Goal: Navigation & Orientation: Find specific page/section

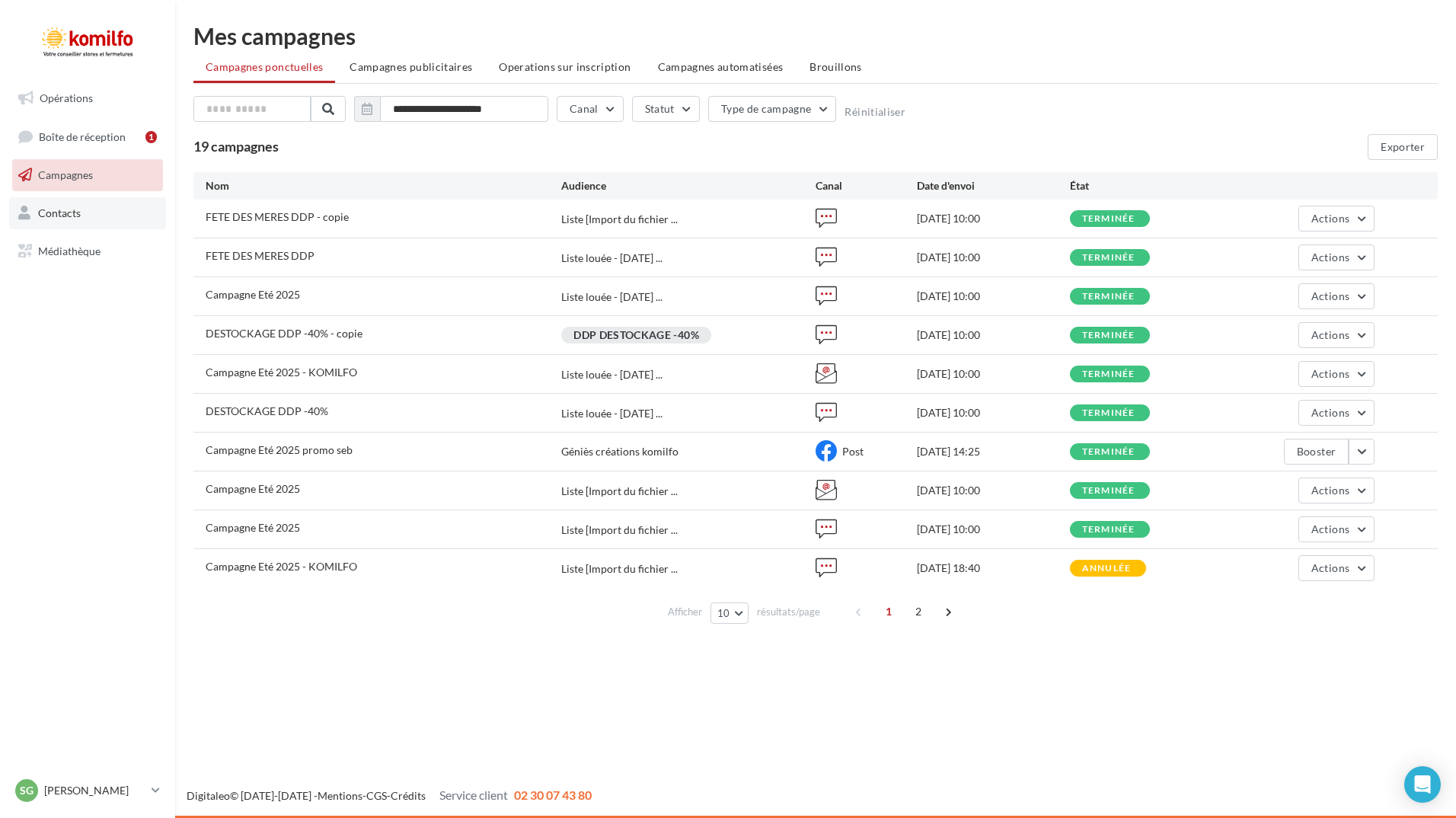
click at [60, 213] on span "Contacts" at bounding box center [59, 213] width 43 height 13
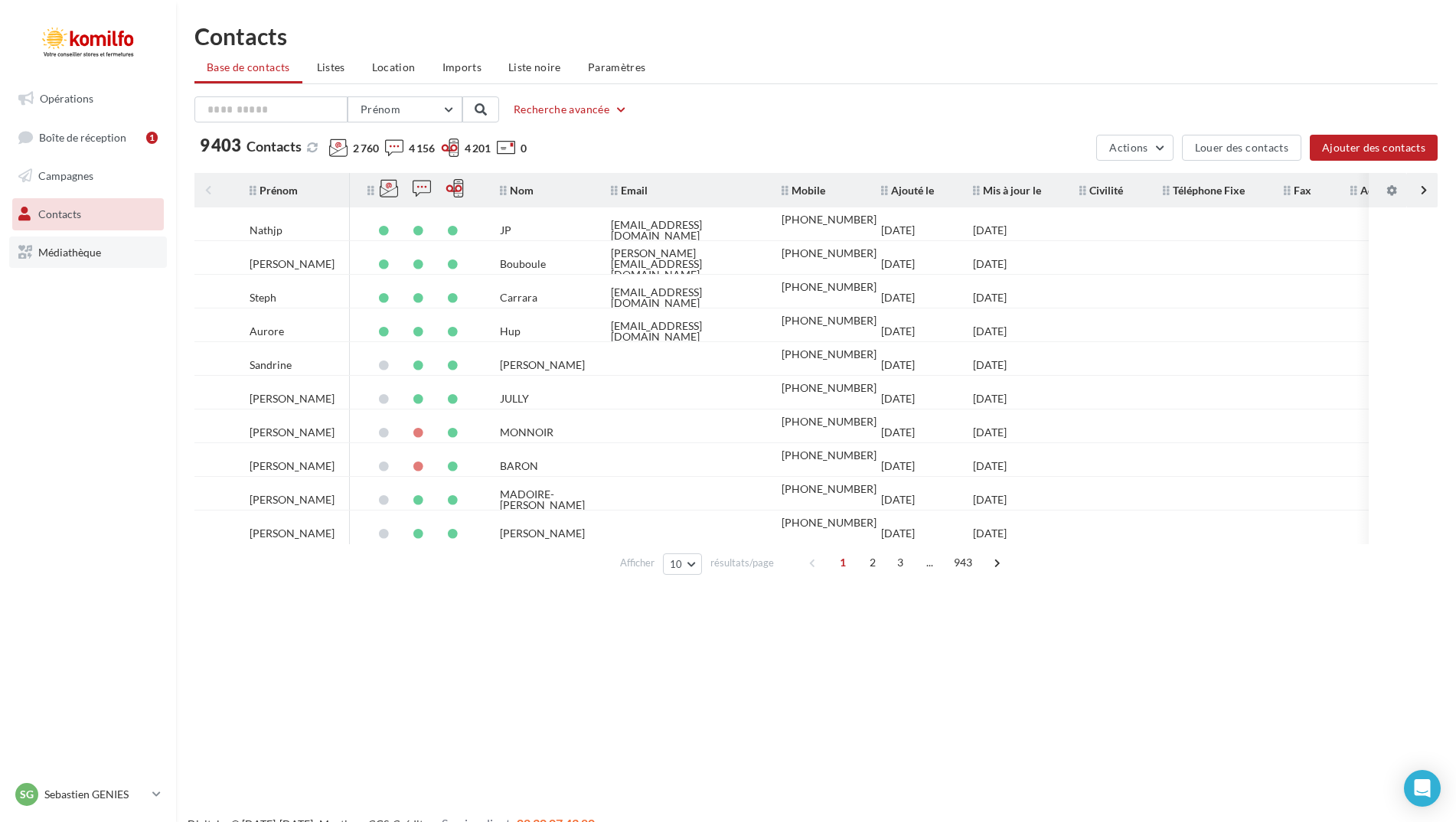
click at [93, 258] on span "Médiathèque" at bounding box center [70, 252] width 63 height 13
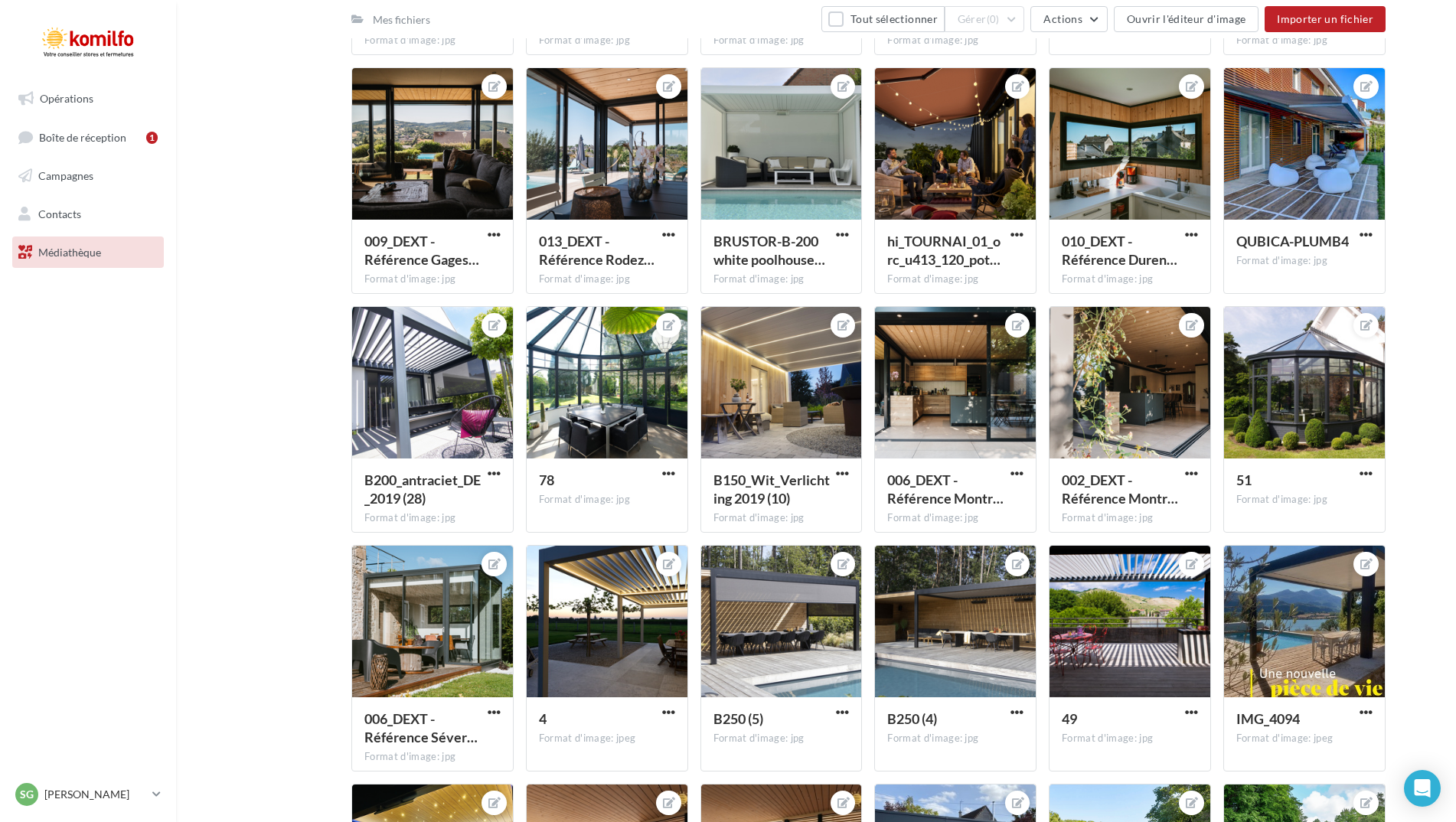
scroll to position [672, 0]
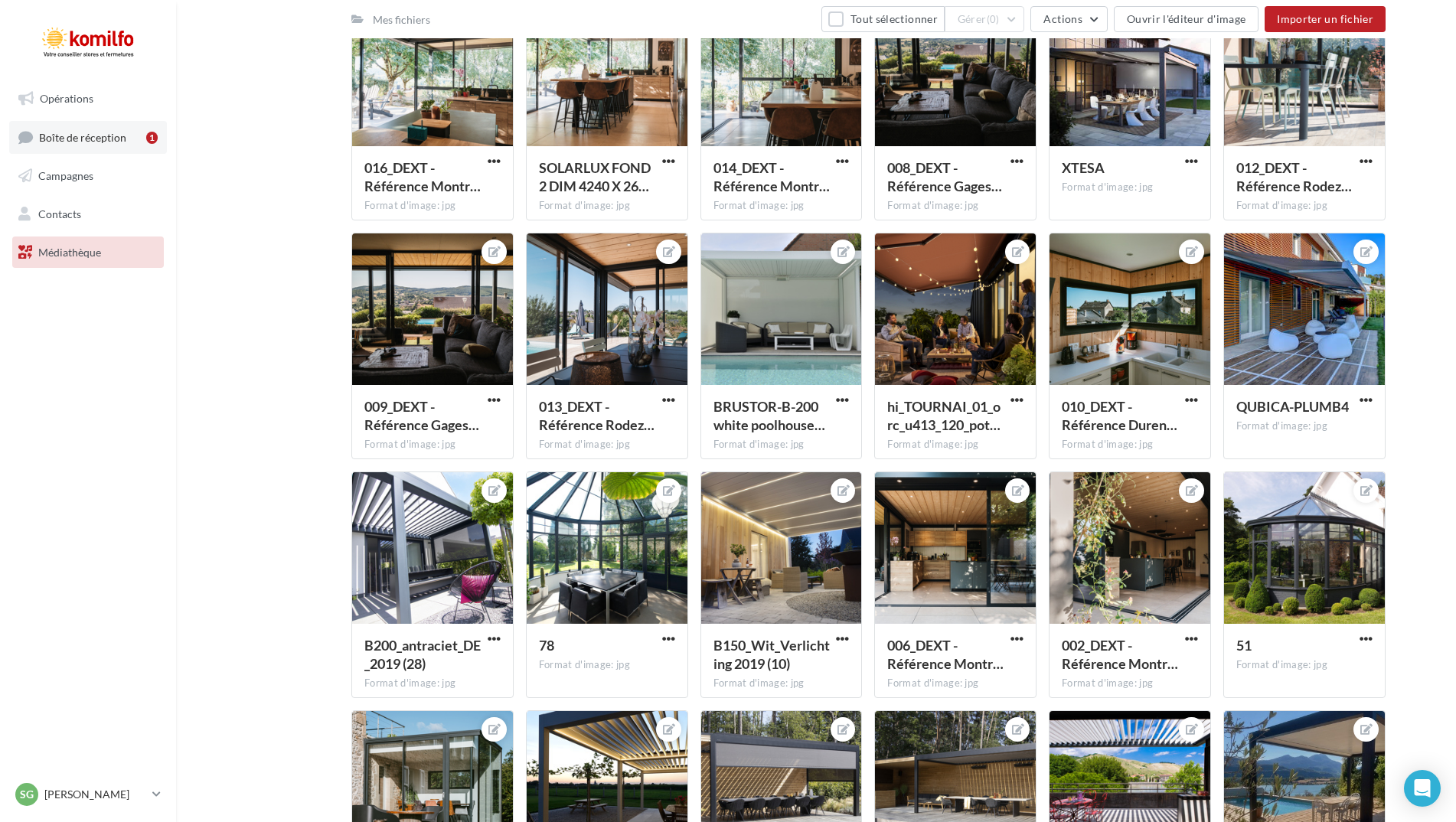
click at [101, 149] on link "Boîte de réception 1" at bounding box center [88, 138] width 158 height 33
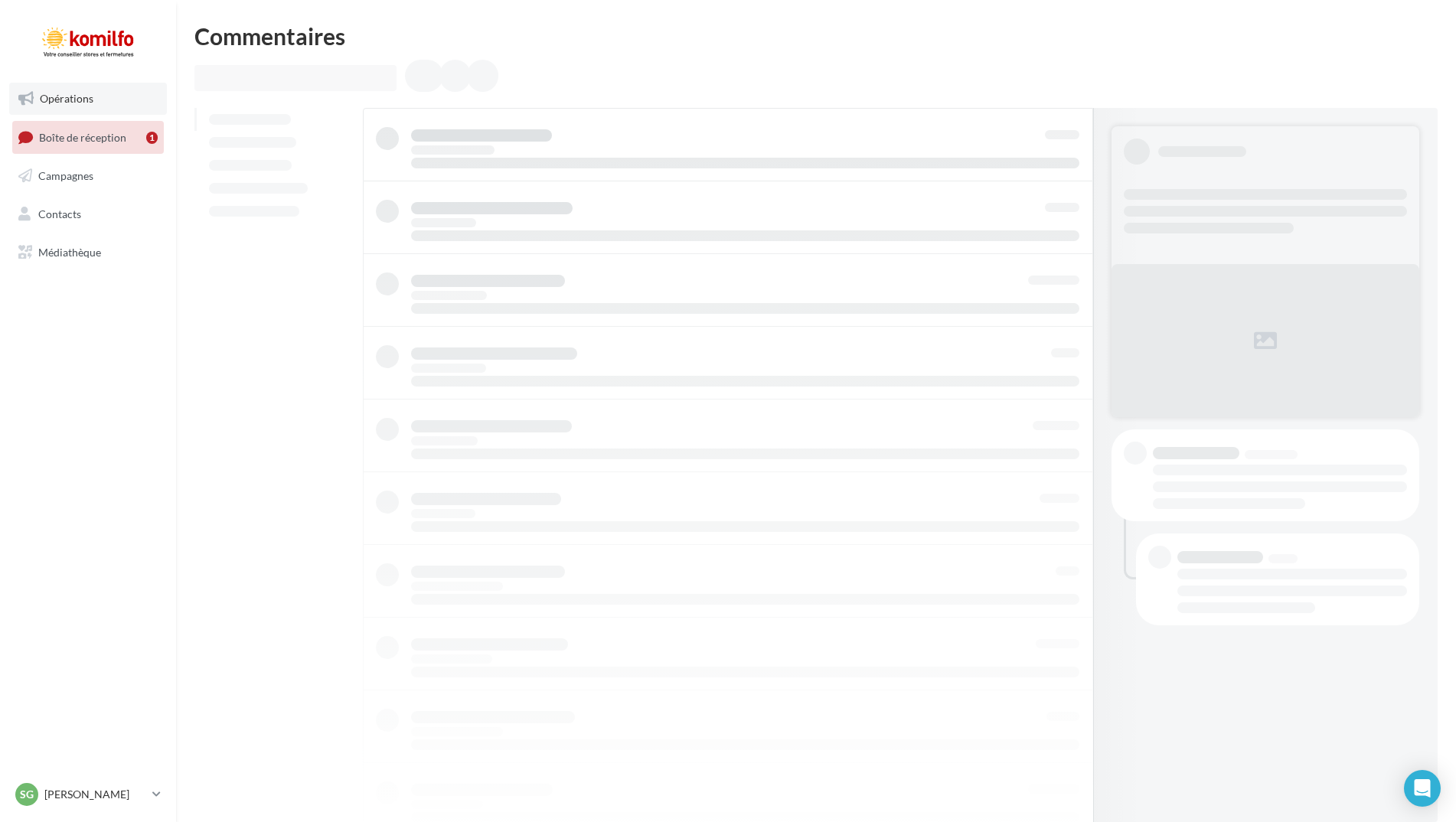
click at [51, 102] on span "Opérations" at bounding box center [66, 99] width 54 height 13
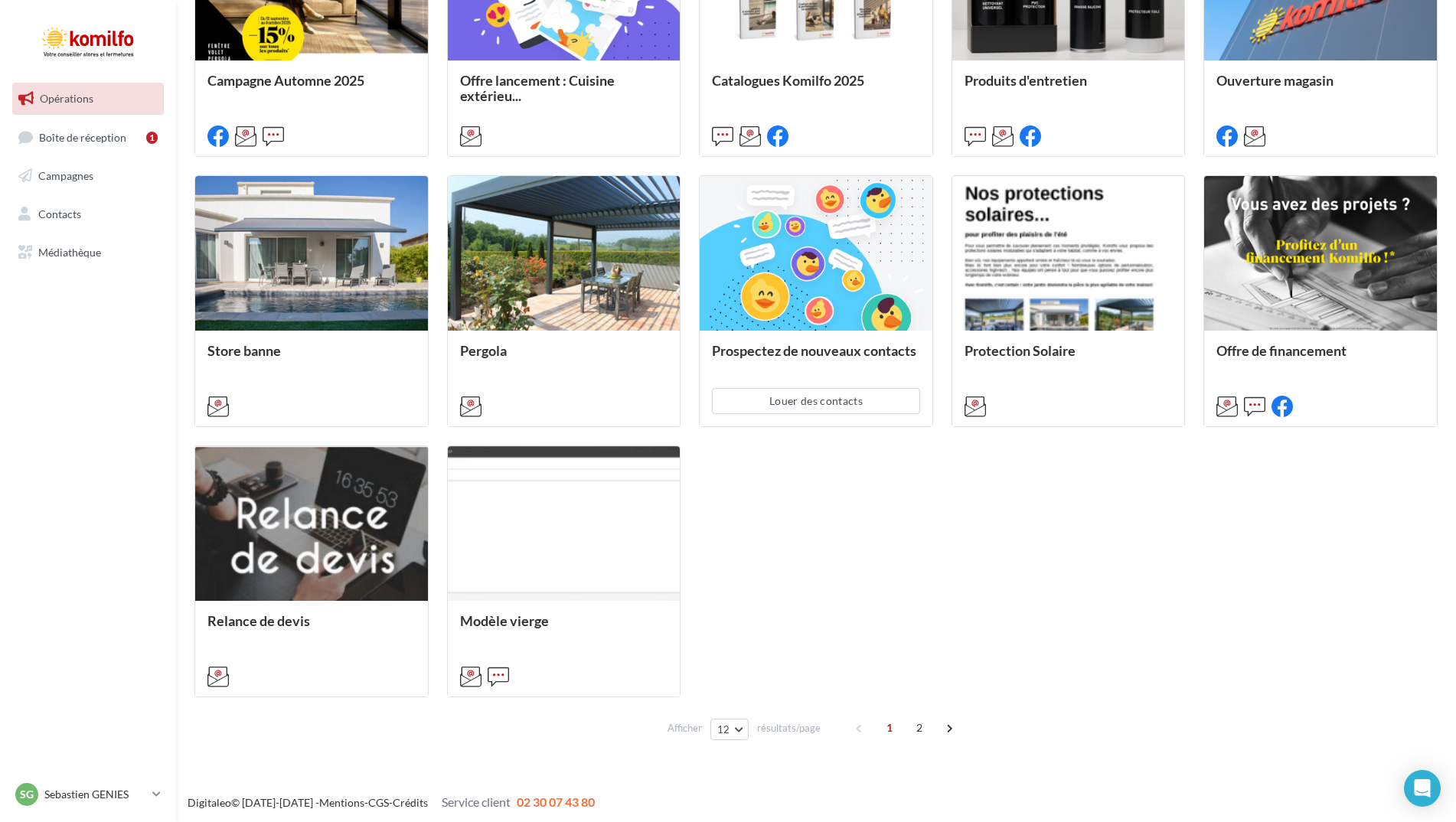
scroll to position [590, 0]
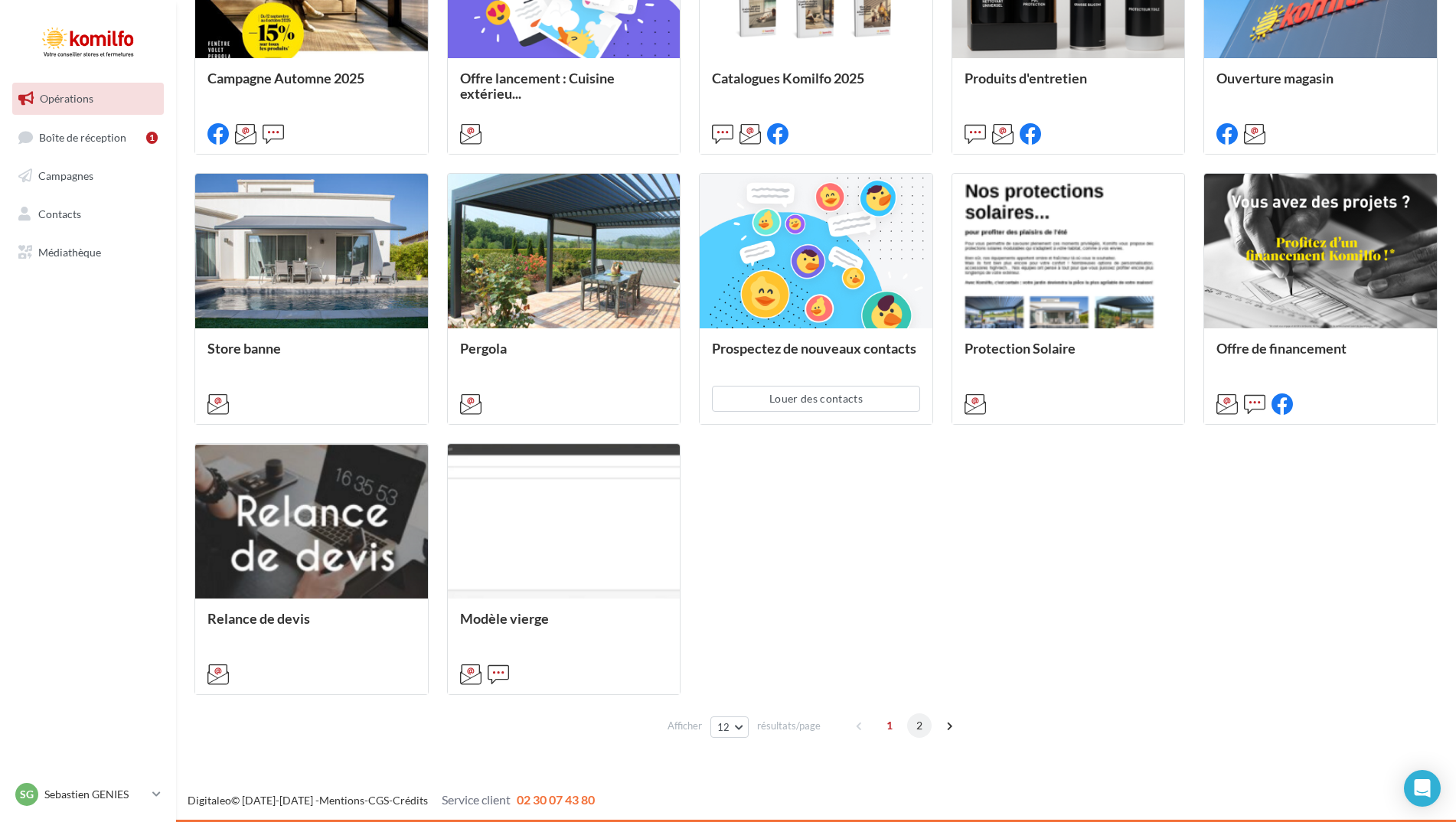
click at [923, 728] on span "2" at bounding box center [919, 725] width 24 height 24
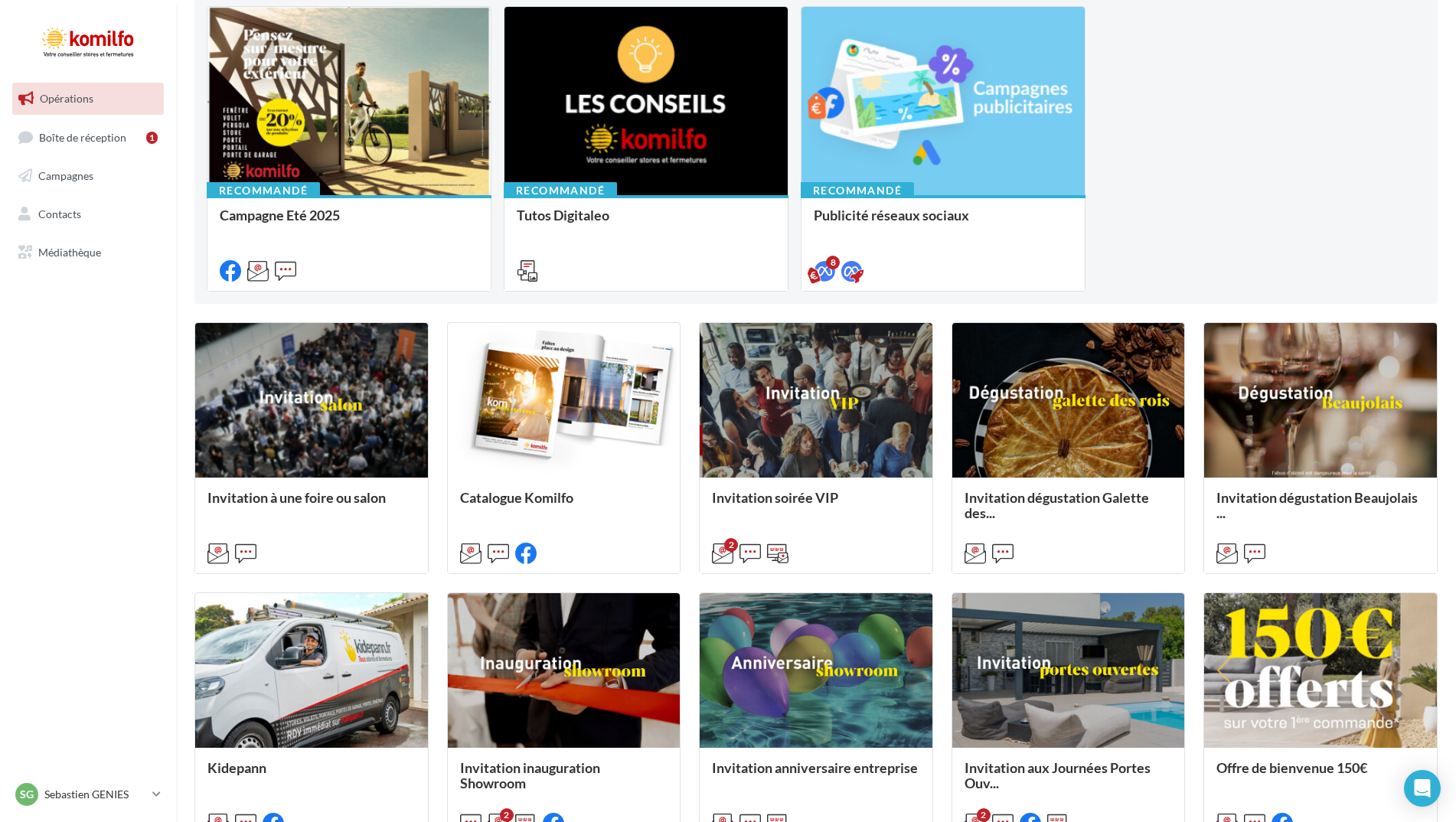
scroll to position [0, 0]
